Goal: Entertainment & Leisure: Consume media (video, audio)

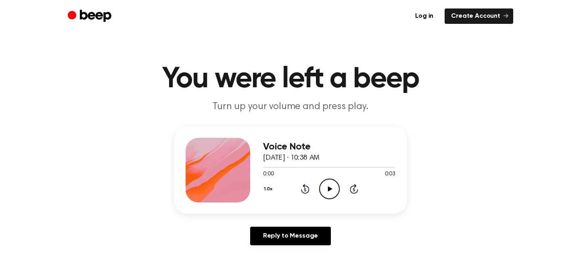
click at [332, 193] on icon "Play Audio" at bounding box center [329, 188] width 21 height 21
click at [332, 192] on icon "Play Audio" at bounding box center [329, 188] width 21 height 21
click at [328, 182] on icon "Play Audio" at bounding box center [329, 188] width 21 height 21
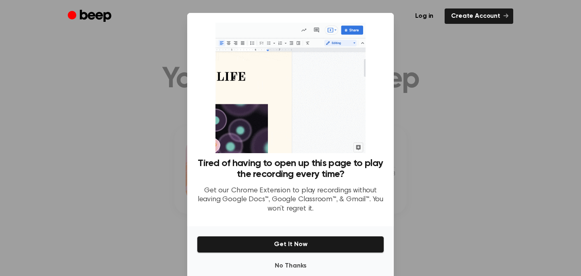
scroll to position [16, 0]
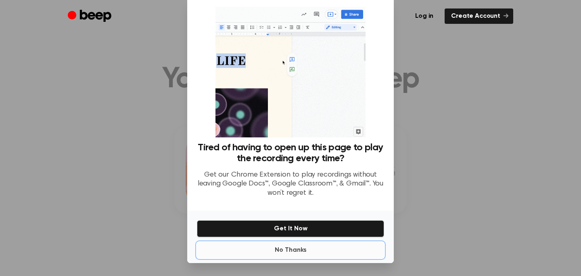
click at [291, 249] on button "No Thanks" at bounding box center [290, 250] width 187 height 16
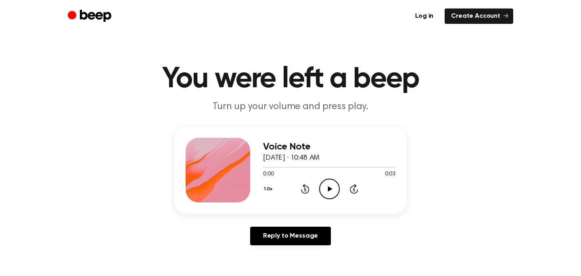
click at [331, 190] on icon "Play Audio" at bounding box center [329, 188] width 21 height 21
click at [323, 188] on icon "Play Audio" at bounding box center [329, 188] width 21 height 21
click at [327, 188] on icon "Play Audio" at bounding box center [329, 188] width 21 height 21
click at [328, 188] on icon at bounding box center [330, 188] width 4 height 5
click at [329, 188] on icon at bounding box center [330, 188] width 4 height 5
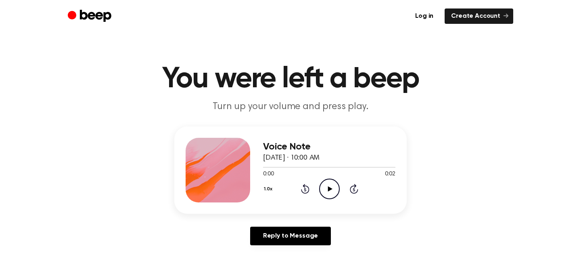
click at [326, 190] on icon "Play Audio" at bounding box center [329, 188] width 21 height 21
click at [327, 190] on icon "Play Audio" at bounding box center [329, 188] width 21 height 21
click at [327, 188] on icon "Play Audio" at bounding box center [329, 188] width 21 height 21
click at [332, 184] on icon "Play Audio" at bounding box center [329, 188] width 21 height 21
click at [326, 191] on icon "Play Audio" at bounding box center [329, 188] width 21 height 21
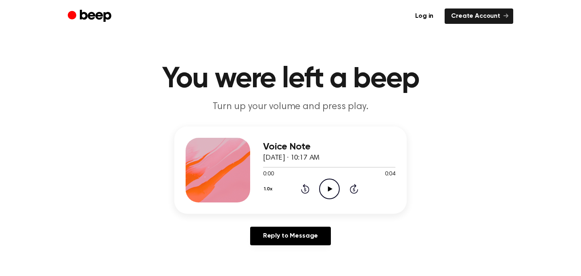
click at [326, 185] on icon "Play Audio" at bounding box center [329, 188] width 21 height 21
click at [329, 191] on icon "Play Audio" at bounding box center [329, 188] width 21 height 21
